Goal: Transaction & Acquisition: Register for event/course

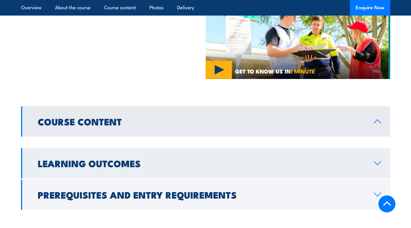
scroll to position [391, 0]
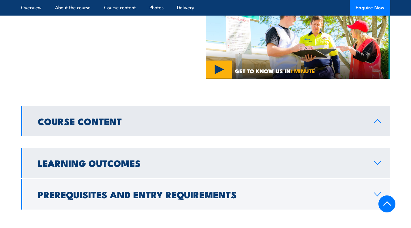
click at [185, 159] on h2 "Learning Outcomes" at bounding box center [201, 163] width 326 height 8
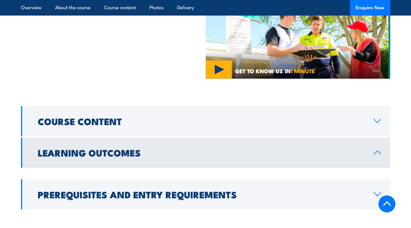
click at [376, 151] on icon at bounding box center [377, 152] width 7 height 3
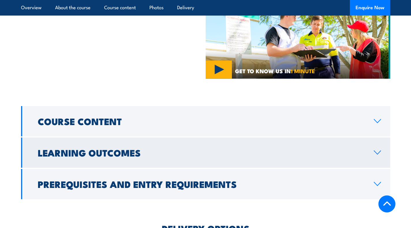
click at [376, 150] on icon at bounding box center [377, 152] width 8 height 5
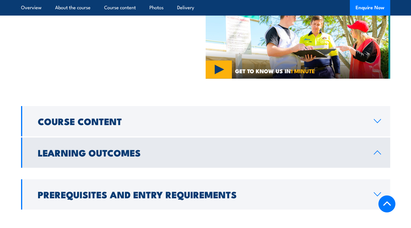
click at [376, 151] on icon at bounding box center [377, 152] width 7 height 3
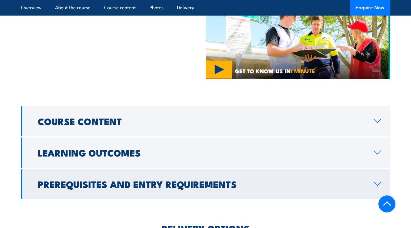
click at [372, 169] on link "Prerequisites and Entry Requirements" at bounding box center [205, 184] width 369 height 30
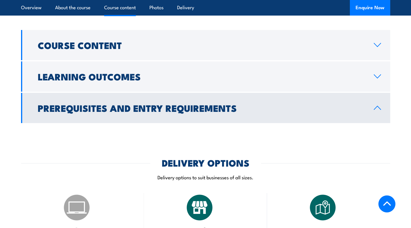
scroll to position [468, 0]
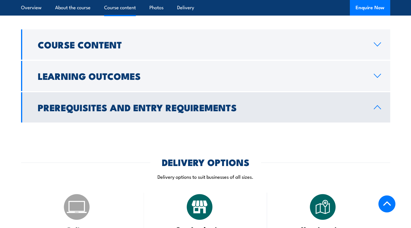
click at [371, 92] on link "Prerequisites and Entry Requirements" at bounding box center [205, 107] width 369 height 30
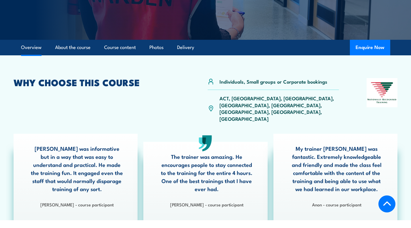
scroll to position [118, 0]
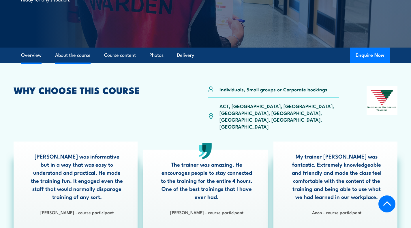
click at [75, 54] on link "About the course" at bounding box center [72, 55] width 35 height 15
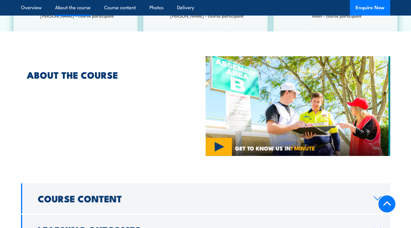
scroll to position [315, 0]
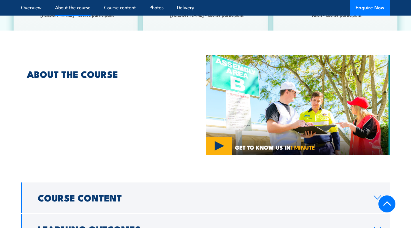
click at [220, 121] on img at bounding box center [297, 105] width 184 height 100
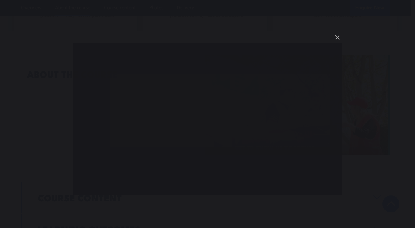
click at [339, 37] on button "You can close this modal content with the ESC key" at bounding box center [337, 37] width 10 height 10
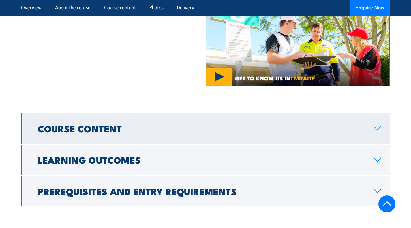
scroll to position [384, 0]
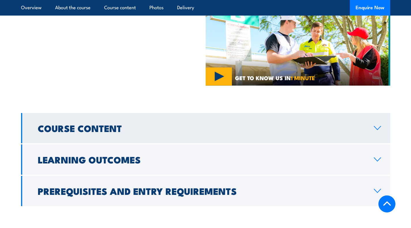
click at [159, 116] on link "Course Content" at bounding box center [205, 128] width 369 height 30
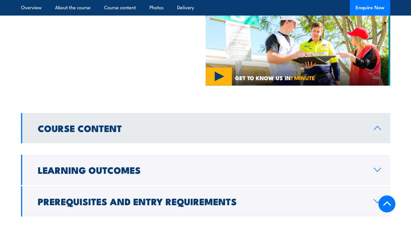
click at [159, 116] on link "Course Content" at bounding box center [205, 128] width 369 height 30
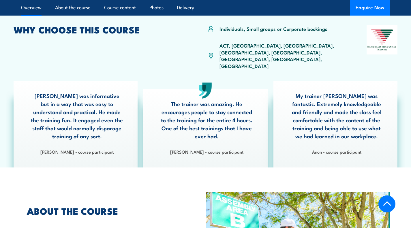
scroll to position [171, 0]
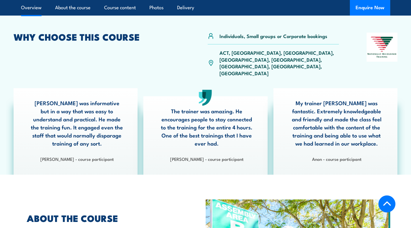
click at [225, 114] on p "The trainer was amazing. He encourages people to stay connected to the training…" at bounding box center [206, 127] width 92 height 40
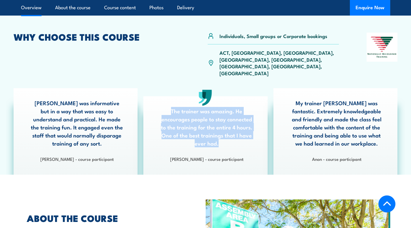
click at [225, 114] on p "The trainer was amazing. He encourages people to stay connected to the training…" at bounding box center [206, 127] width 92 height 40
click at [219, 124] on p "The trainer was amazing. He encourages people to stay connected to the training…" at bounding box center [206, 127] width 92 height 40
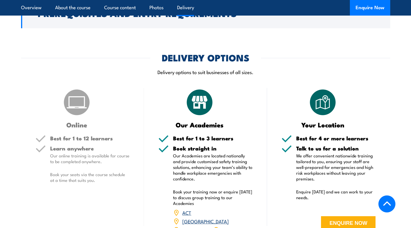
scroll to position [562, 0]
click at [214, 121] on h3 "Our Academies" at bounding box center [199, 124] width 83 height 7
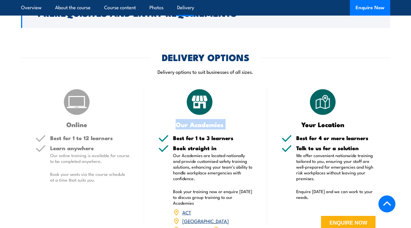
click at [214, 121] on h3 "Our Academies" at bounding box center [199, 124] width 83 height 7
click at [194, 152] on p "Our Academies are located nationally and provide customised safety training sol…" at bounding box center [213, 166] width 80 height 29
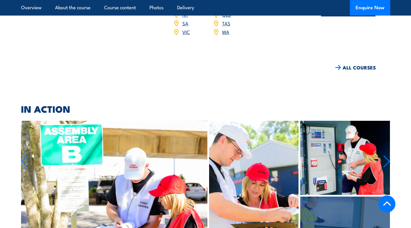
scroll to position [702, 0]
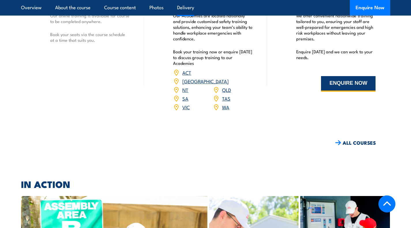
click at [324, 76] on button "ENQUIRE NOW" at bounding box center [348, 84] width 54 height 16
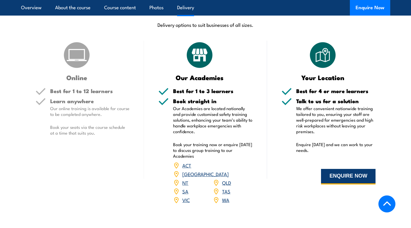
scroll to position [604, 0]
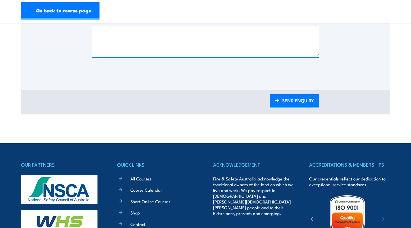
scroll to position [289, 0]
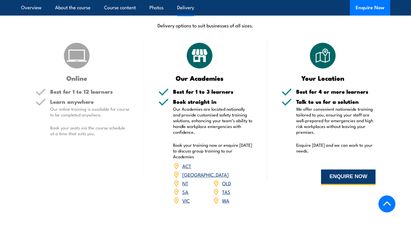
scroll to position [620, 0]
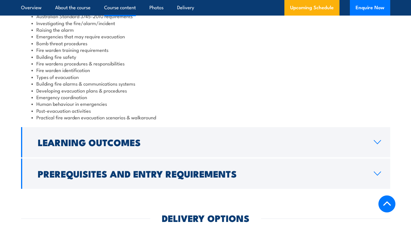
scroll to position [637, 0]
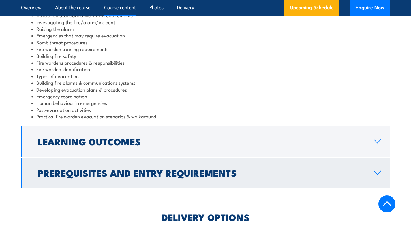
click at [118, 169] on h2 "Prerequisites and Entry Requirements" at bounding box center [201, 173] width 326 height 8
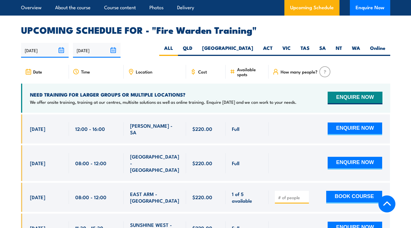
scroll to position [981, 0]
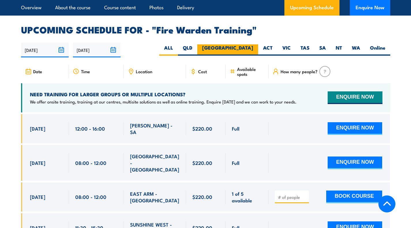
click at [250, 44] on label "[GEOGRAPHIC_DATA]" at bounding box center [227, 49] width 61 height 11
click at [253, 44] on input "[GEOGRAPHIC_DATA]" at bounding box center [255, 46] width 4 height 4
radio input "true"
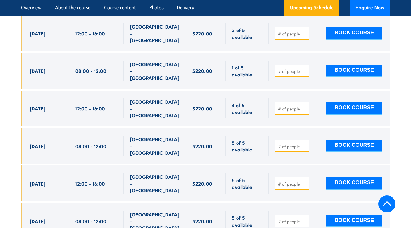
scroll to position [1228, 0]
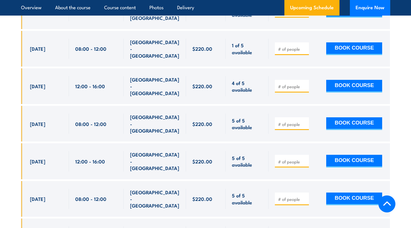
scroll to position [1250, 0]
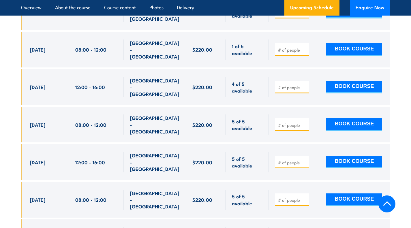
type input "1"
click at [281, 197] on input "number" at bounding box center [292, 200] width 29 height 6
click at [344, 193] on button "BOOK COURSE" at bounding box center [354, 199] width 56 height 13
drag, startPoint x: 292, startPoint y: 171, endPoint x: 253, endPoint y: 168, distance: 39.3
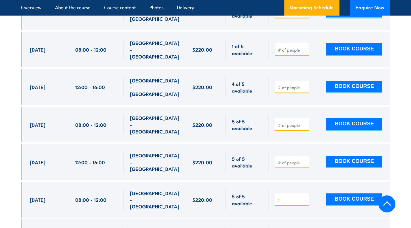
type input "1"
click at [304, 197] on input "1" at bounding box center [292, 200] width 29 height 6
click at [358, 193] on button "BOOK COURSE" at bounding box center [354, 199] width 56 height 13
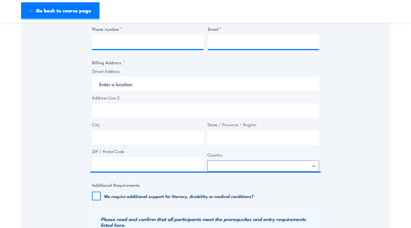
scroll to position [277, 0]
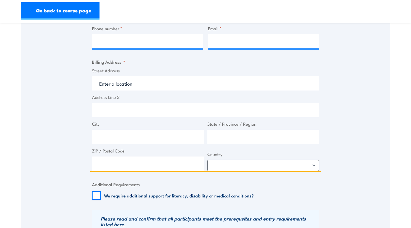
click at [118, 86] on input "Street Address" at bounding box center [205, 83] width 227 height 14
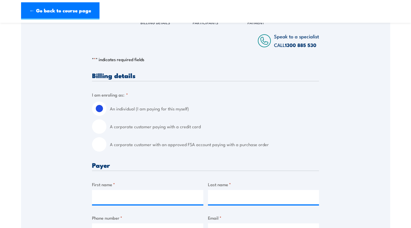
scroll to position [110, 0]
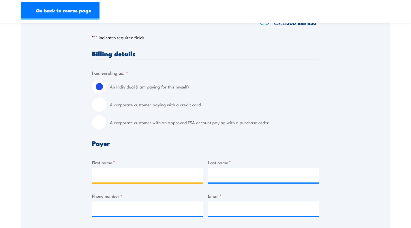
click at [165, 180] on input "First name *" at bounding box center [147, 175] width 111 height 14
type input "[PERSON_NAME]"
click at [224, 173] on input "Last name *" at bounding box center [263, 175] width 111 height 14
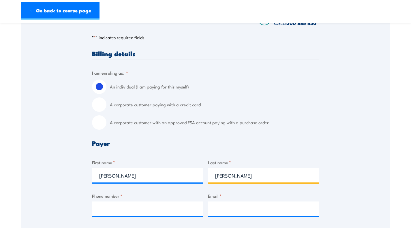
type input "[PERSON_NAME]"
click at [169, 212] on input "Phone number *" at bounding box center [147, 208] width 111 height 14
type input "0474930825"
click at [267, 213] on input "Email *" at bounding box center [263, 208] width 111 height 14
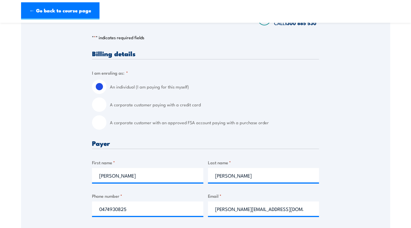
click at [0, 108] on section "Fire Warden Training [DATE] 08:00 1 CALL" at bounding box center [205, 226] width 411 height 615
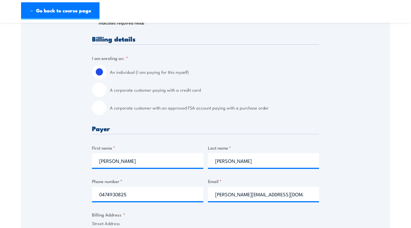
scroll to position [126, 0]
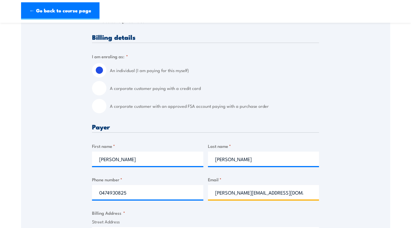
click at [246, 194] on input "[PERSON_NAME][EMAIL_ADDRESS][DOMAIN_NAME]" at bounding box center [263, 192] width 111 height 14
drag, startPoint x: 261, startPoint y: 192, endPoint x: 249, endPoint y: 192, distance: 12.4
click at [249, 192] on input "javier.ward07@gmail.com" at bounding box center [263, 192] width 111 height 14
click at [184, 183] on div "Phone number * 0474930825" at bounding box center [147, 187] width 111 height 23
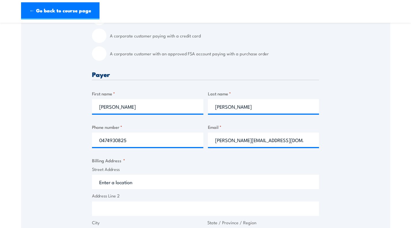
click at [104, 187] on input "Street Address" at bounding box center [205, 182] width 227 height 14
click at [241, 140] on input "javier.ward07@outlook.com" at bounding box center [263, 140] width 111 height 14
type input "javier.ward07@outlook.com"
click at [276, 141] on input "javier.ward07@outlook.com" at bounding box center [263, 140] width 111 height 14
click at [156, 195] on label "Address Line 2" at bounding box center [205, 195] width 227 height 7
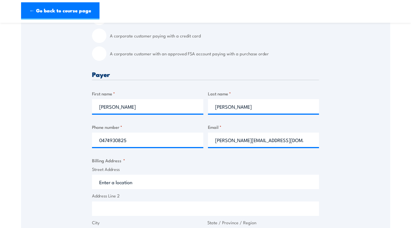
click at [156, 201] on input "Address Line 2" at bounding box center [205, 208] width 227 height 14
click at [154, 189] on input "Street Address" at bounding box center [205, 182] width 227 height 14
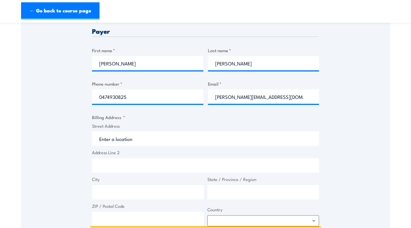
scroll to position [228, 0]
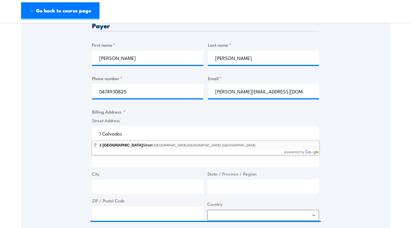
type input "1 Calvados Street, Glenfield NSW, Australia"
type input "1 Calvados St"
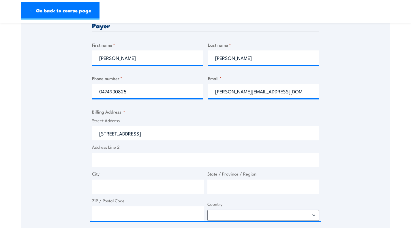
type input "Glenfield"
type input "New South Wales"
type input "2167"
select select "Australia"
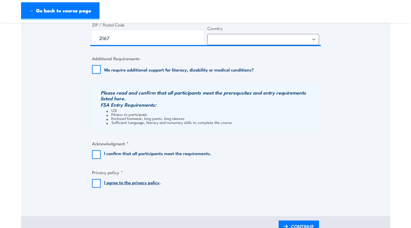
scroll to position [404, 0]
click at [106, 158] on label "I confirm that all participants meet the requirements." at bounding box center [157, 154] width 107 height 9
click at [101, 158] on input "I confirm that all participants meet the requirements." at bounding box center [96, 154] width 9 height 9
checkbox input "true"
click at [95, 180] on input "I agree to the privacy policy ." at bounding box center [96, 183] width 9 height 9
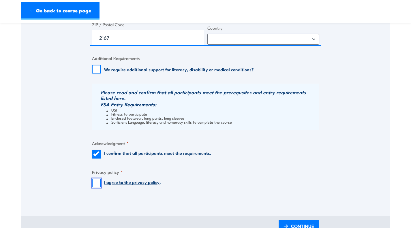
checkbox input "true"
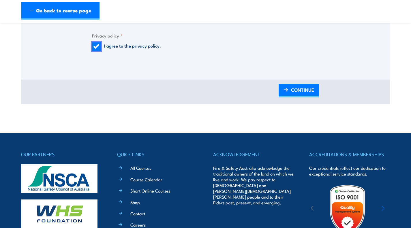
scroll to position [557, 0]
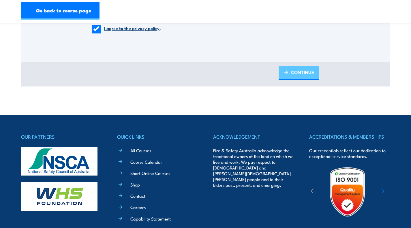
click at [310, 67] on span "CONTINUE" at bounding box center [302, 72] width 23 height 15
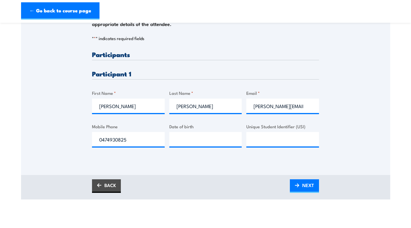
scroll to position [127, 0]
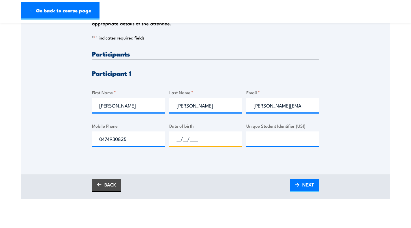
click at [199, 141] on input "__/__/____" at bounding box center [205, 138] width 73 height 14
type input "28/02/2007"
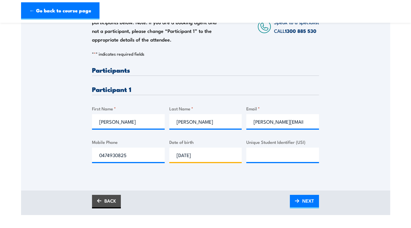
scroll to position [0, 0]
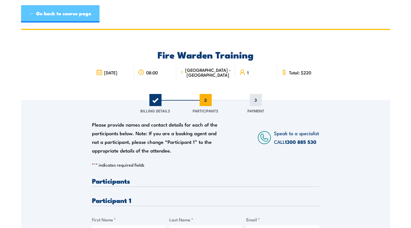
click at [63, 14] on link "← Go back to course page" at bounding box center [60, 13] width 78 height 17
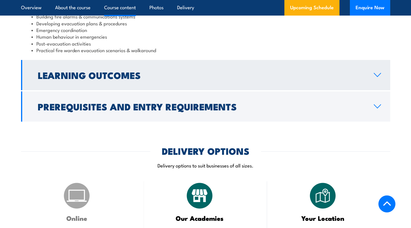
scroll to position [703, 0]
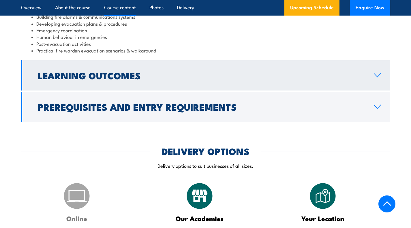
click at [125, 72] on h2 "Learning Outcomes" at bounding box center [201, 75] width 326 height 8
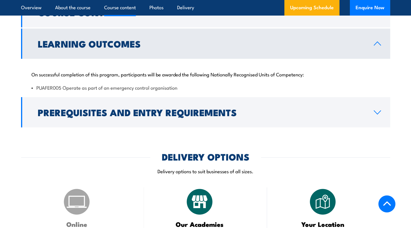
scroll to position [609, 0]
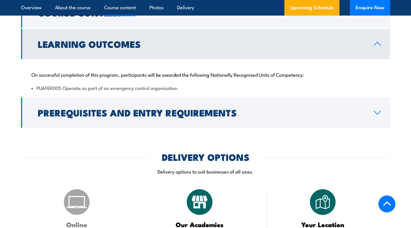
click at [144, 52] on link "Learning Outcomes" at bounding box center [205, 44] width 369 height 30
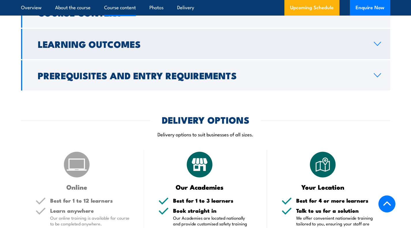
click at [144, 52] on link "Learning Outcomes" at bounding box center [205, 44] width 369 height 30
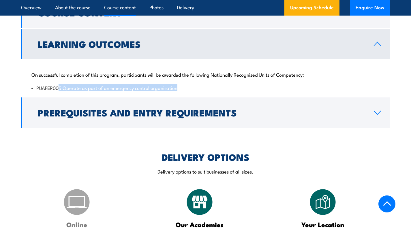
drag, startPoint x: 183, startPoint y: 91, endPoint x: 58, endPoint y: 80, distance: 125.2
click at [58, 80] on div "On successful completion of this program, participants will be awarded the foll…" at bounding box center [205, 77] width 369 height 37
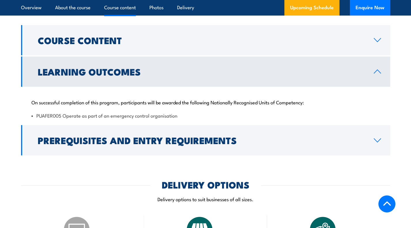
scroll to position [574, 0]
